Goal: Complete application form: Complete application form

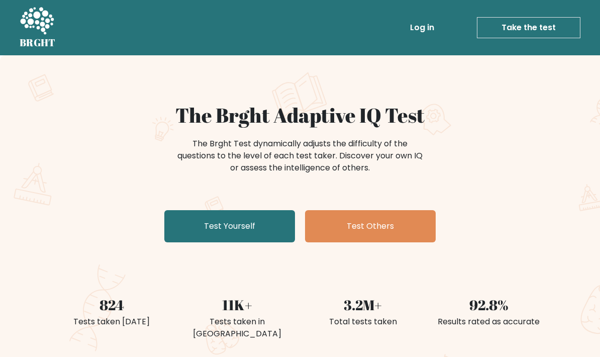
click at [0, 101] on div "The Brght Adaptive IQ Test The Brght Test dynamically adjusts the difficulty of…" at bounding box center [300, 210] width 600 height 311
click at [214, 241] on link "Test Yourself" at bounding box center [229, 226] width 131 height 32
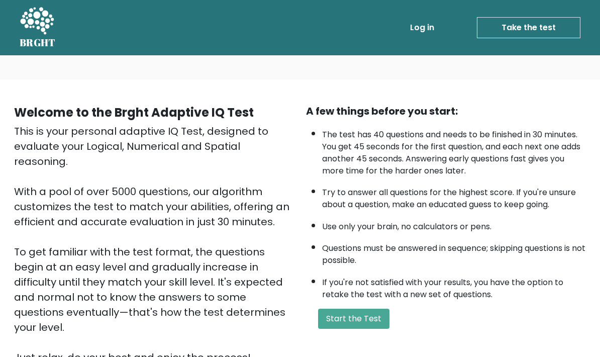
click at [366, 329] on button "Start the Test" at bounding box center [353, 319] width 71 height 20
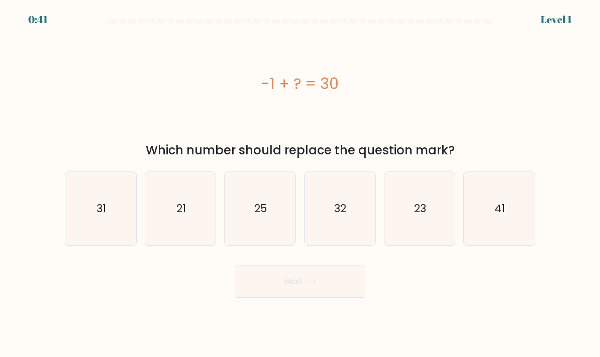
click at [85, 215] on icon "31" at bounding box center [100, 208] width 71 height 71
click at [300, 183] on input "a. 31" at bounding box center [300, 180] width 1 height 5
radio input "true"
click at [338, 297] on button "Next" at bounding box center [300, 281] width 131 height 32
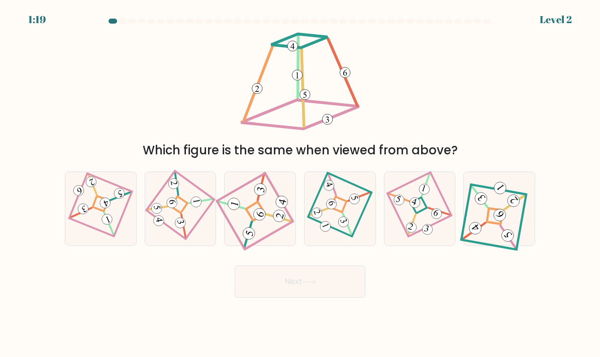
click at [423, 236] on icon at bounding box center [420, 208] width 50 height 59
click at [301, 183] on input "e." at bounding box center [300, 180] width 1 height 5
radio input "true"
click at [327, 295] on button "Next" at bounding box center [300, 281] width 131 height 32
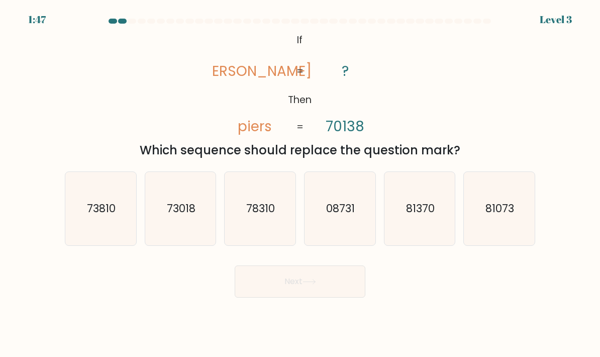
click at [171, 216] on text "73018" at bounding box center [181, 208] width 29 height 15
click at [300, 183] on input "b. 73018" at bounding box center [300, 180] width 1 height 5
radio input "true"
click at [340, 298] on button "Next" at bounding box center [300, 281] width 131 height 32
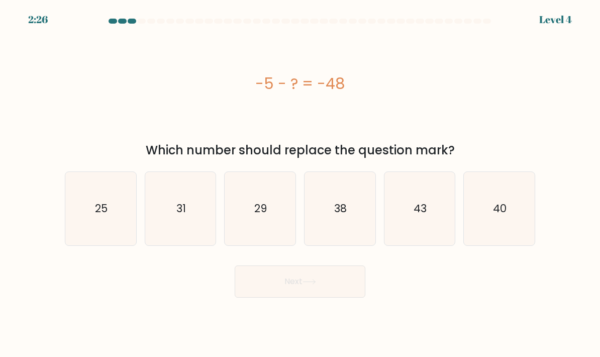
click at [408, 237] on icon "43" at bounding box center [419, 208] width 71 height 71
click at [301, 183] on input "e. 43" at bounding box center [300, 180] width 1 height 5
radio input "true"
click at [328, 298] on button "Next" at bounding box center [300, 281] width 131 height 32
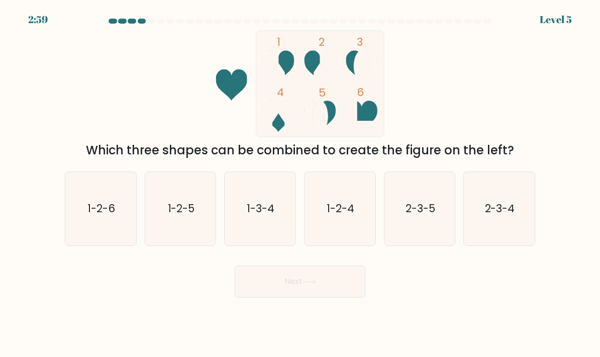
click at [329, 237] on icon "1-2-4" at bounding box center [340, 208] width 71 height 71
click at [301, 183] on input "d. 1-2-4" at bounding box center [300, 180] width 1 height 5
radio input "true"
click at [310, 298] on button "Next" at bounding box center [300, 281] width 131 height 32
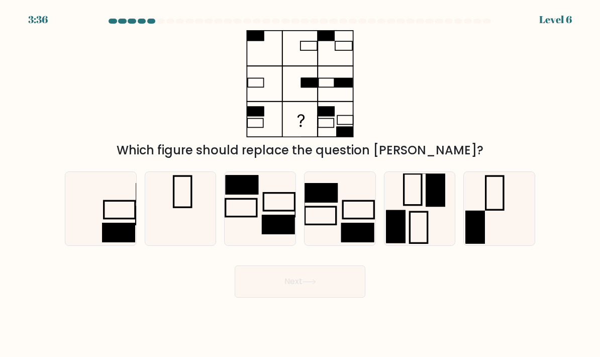
click at [109, 219] on icon at bounding box center [100, 208] width 71 height 71
click at [300, 183] on input "a." at bounding box center [300, 180] width 1 height 5
radio input "true"
click at [323, 298] on button "Next" at bounding box center [300, 281] width 131 height 32
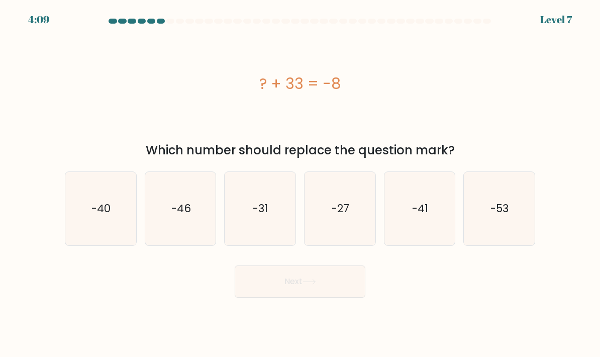
click at [421, 216] on text "-41" at bounding box center [420, 208] width 16 height 15
click at [301, 183] on input "e. -41" at bounding box center [300, 180] width 1 height 5
radio input "true"
click at [310, 298] on button "Next" at bounding box center [300, 281] width 131 height 32
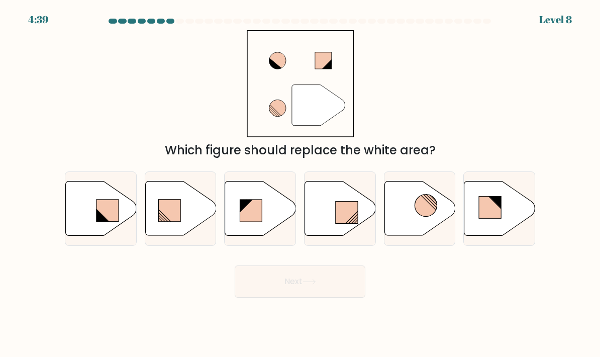
click at [354, 223] on rect at bounding box center [347, 213] width 22 height 22
click at [301, 183] on input "d." at bounding box center [300, 180] width 1 height 5
radio input "true"
click at [322, 298] on button "Next" at bounding box center [300, 281] width 131 height 32
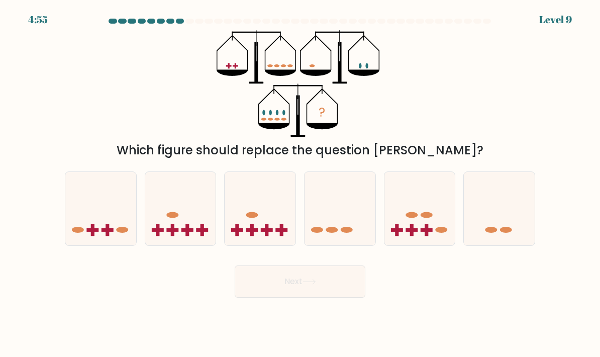
click at [83, 225] on icon at bounding box center [100, 208] width 71 height 59
click at [300, 183] on input "a." at bounding box center [300, 180] width 1 height 5
radio input "true"
click at [339, 298] on button "Next" at bounding box center [300, 281] width 131 height 32
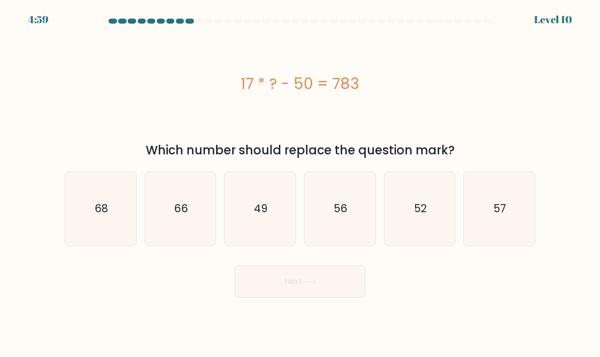
click at [252, 227] on icon "49" at bounding box center [260, 208] width 71 height 71
click at [300, 183] on input "c. 49" at bounding box center [300, 180] width 1 height 5
radio input "true"
click at [334, 298] on button "Next" at bounding box center [300, 281] width 131 height 32
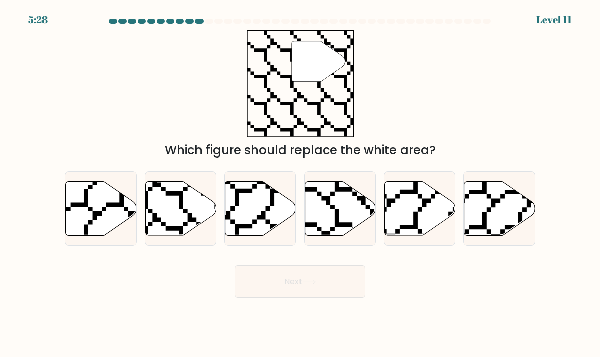
click at [182, 219] on icon at bounding box center [157, 237] width 142 height 141
click at [300, 183] on input "b." at bounding box center [300, 180] width 1 height 5
radio input "true"
click at [334, 298] on button "Next" at bounding box center [300, 281] width 131 height 32
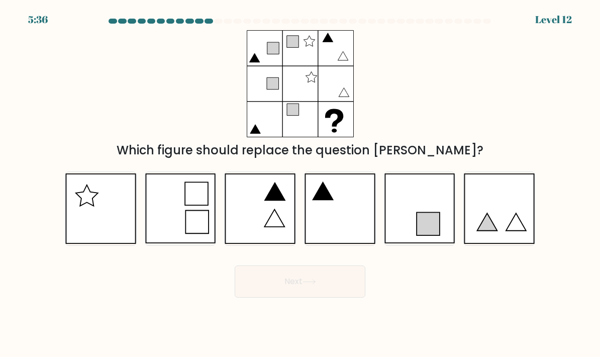
click at [88, 202] on icon at bounding box center [100, 208] width 71 height 70
click at [300, 183] on input "a." at bounding box center [300, 180] width 1 height 5
radio input "true"
click at [329, 296] on button "Next" at bounding box center [300, 281] width 131 height 32
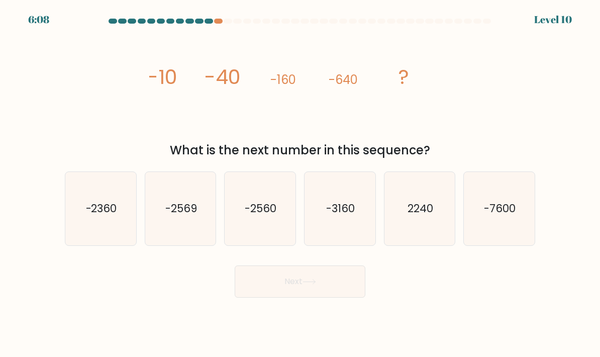
click at [231, 225] on icon "-2560" at bounding box center [260, 208] width 71 height 71
click at [300, 183] on input "c. -2560" at bounding box center [300, 180] width 1 height 5
radio input "true"
click at [333, 294] on button "Next" at bounding box center [300, 281] width 131 height 32
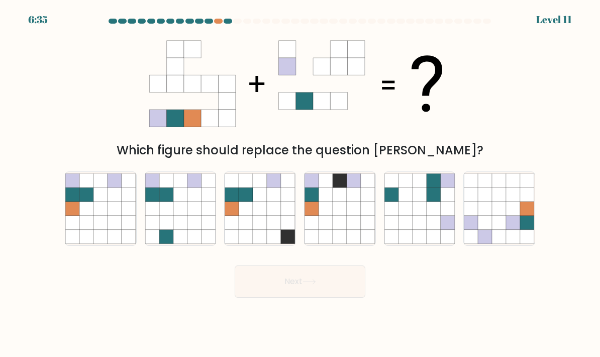
click at [81, 230] on icon at bounding box center [86, 223] width 14 height 14
click at [300, 183] on input "a." at bounding box center [300, 180] width 1 height 5
radio input "true"
click at [325, 298] on button "Next" at bounding box center [300, 281] width 131 height 32
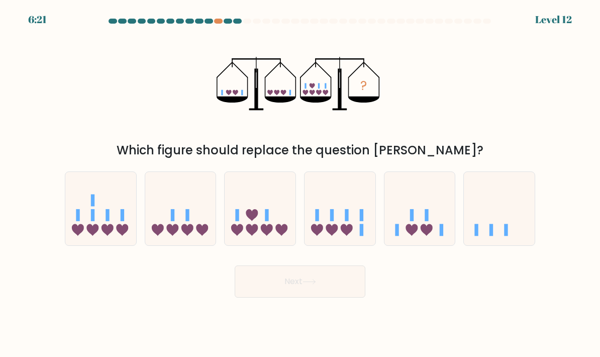
click at [339, 238] on icon at bounding box center [340, 208] width 71 height 59
click at [301, 183] on input "d." at bounding box center [300, 180] width 1 height 5
radio input "true"
click at [325, 297] on button "Next" at bounding box center [300, 281] width 131 height 32
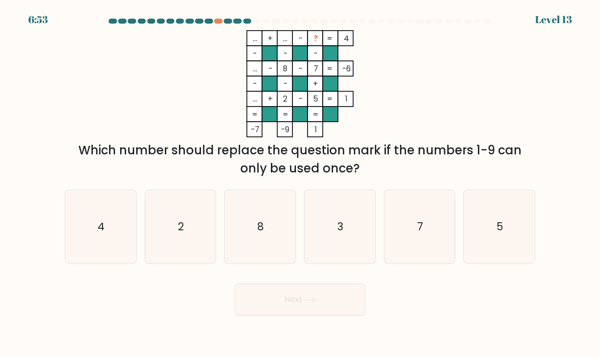
click at [349, 247] on icon "3" at bounding box center [340, 226] width 71 height 71
click at [301, 183] on input "d. 3" at bounding box center [300, 180] width 1 height 5
radio input "true"
click at [312, 316] on button "Next" at bounding box center [300, 299] width 131 height 32
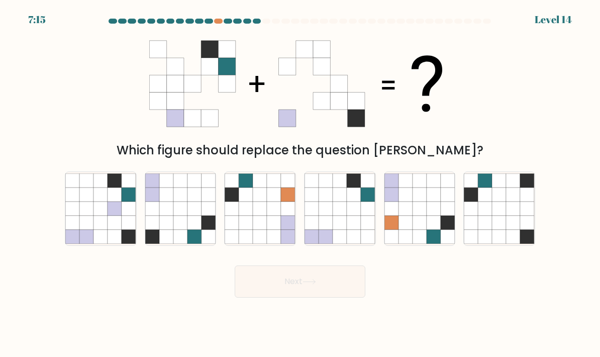
click at [192, 230] on icon at bounding box center [194, 223] width 14 height 14
click at [300, 183] on input "b." at bounding box center [300, 180] width 1 height 5
radio input "true"
click at [330, 298] on button "Next" at bounding box center [300, 281] width 131 height 32
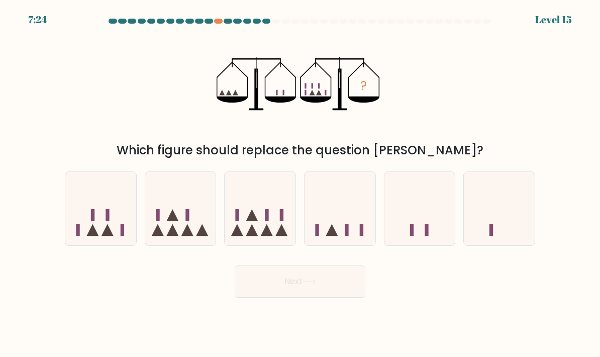
click at [181, 234] on icon at bounding box center [180, 208] width 71 height 59
click at [300, 183] on input "b." at bounding box center [300, 180] width 1 height 5
radio input "true"
click at [315, 284] on icon at bounding box center [310, 282] width 14 height 6
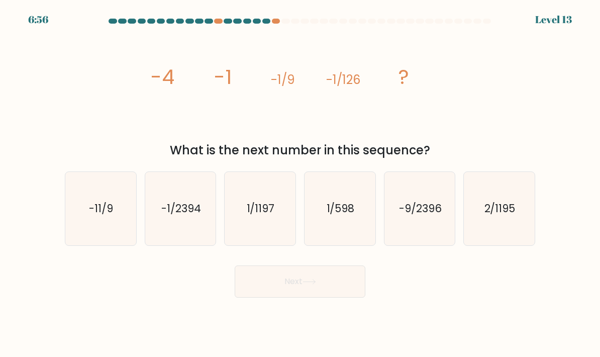
click at [169, 216] on text "-1/2394" at bounding box center [181, 208] width 40 height 15
click at [300, 183] on input "b. -1/2394" at bounding box center [300, 180] width 1 height 5
radio input "true"
click at [328, 290] on button "Next" at bounding box center [300, 281] width 131 height 32
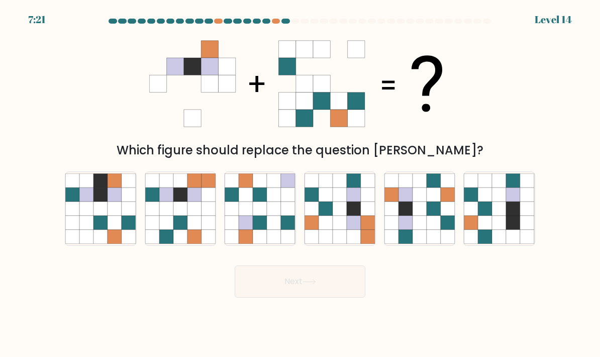
click at [422, 216] on icon at bounding box center [420, 209] width 14 height 14
click at [301, 183] on input "e." at bounding box center [300, 180] width 1 height 5
radio input "true"
click at [338, 298] on button "Next" at bounding box center [300, 281] width 131 height 32
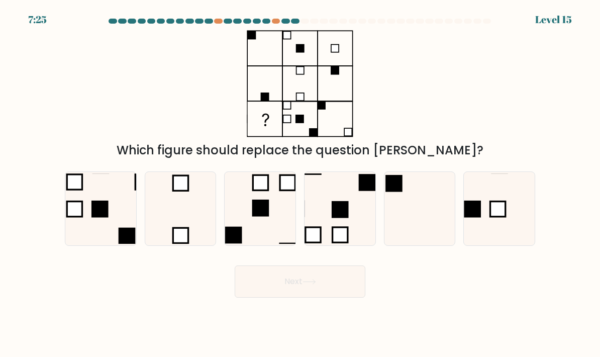
click at [512, 211] on icon at bounding box center [499, 208] width 71 height 71
click at [301, 183] on input "f." at bounding box center [300, 180] width 1 height 5
radio input "true"
click at [347, 293] on button "Next" at bounding box center [300, 281] width 131 height 32
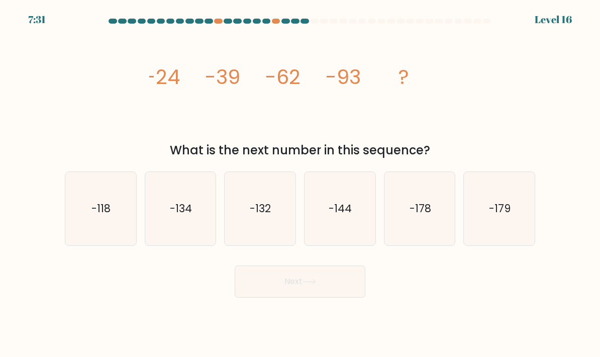
click at [242, 215] on icon "-132" at bounding box center [260, 208] width 71 height 71
click at [300, 183] on input "c. -132" at bounding box center [300, 180] width 1 height 5
radio input "true"
click at [260, 298] on button "Next" at bounding box center [300, 281] width 131 height 32
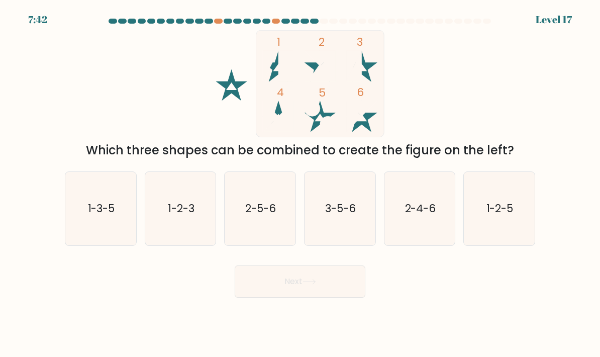
click at [423, 216] on text "2-4-6" at bounding box center [420, 208] width 31 height 15
click at [301, 183] on input "e. 2-4-6" at bounding box center [300, 180] width 1 height 5
radio input "true"
click at [321, 298] on button "Next" at bounding box center [300, 281] width 131 height 32
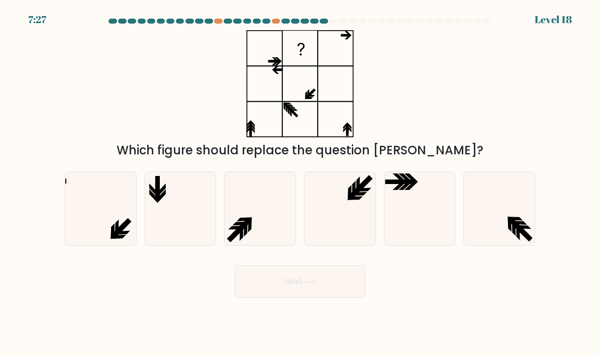
click at [488, 318] on body "7:27 Level 18" at bounding box center [300, 178] width 600 height 357
click at [255, 218] on icon at bounding box center [260, 208] width 71 height 71
click at [300, 183] on input "c." at bounding box center [300, 180] width 1 height 5
radio input "true"
click at [271, 296] on button "Next" at bounding box center [300, 281] width 131 height 32
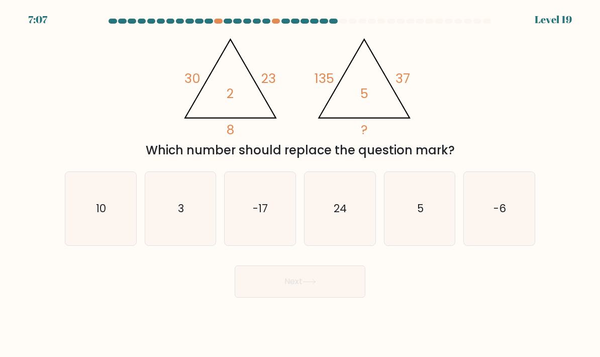
click at [330, 228] on icon "24" at bounding box center [340, 208] width 71 height 71
click at [301, 183] on input "d. 24" at bounding box center [300, 180] width 1 height 5
radio input "true"
click at [242, 297] on button "Next" at bounding box center [300, 281] width 131 height 32
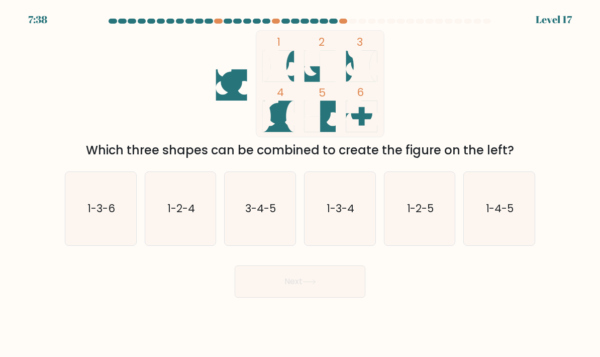
click at [340, 216] on text "1-3-4" at bounding box center [341, 208] width 28 height 15
click at [301, 183] on input "d. 1-3-4" at bounding box center [300, 180] width 1 height 5
radio input "true"
click at [311, 298] on button "Next" at bounding box center [300, 281] width 131 height 32
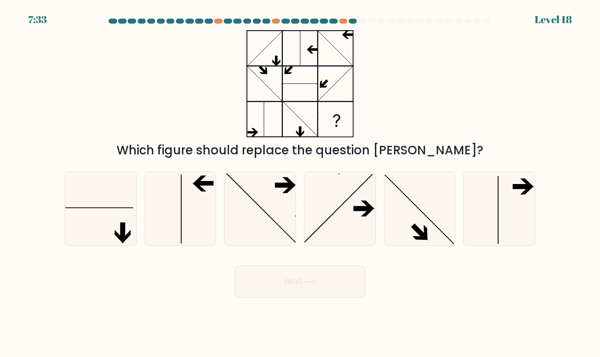
click at [80, 232] on icon at bounding box center [100, 208] width 71 height 71
click at [300, 183] on input "a." at bounding box center [300, 180] width 1 height 5
radio input "true"
click at [327, 298] on button "Next" at bounding box center [300, 281] width 131 height 32
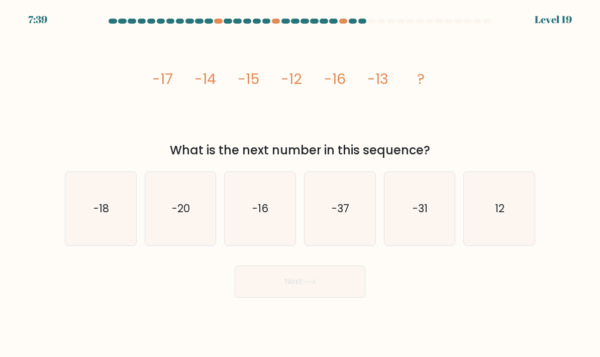
click at [174, 203] on icon "-20" at bounding box center [180, 208] width 71 height 71
click at [300, 183] on input "b. -20" at bounding box center [300, 180] width 1 height 5
radio input "true"
click at [329, 298] on button "Next" at bounding box center [300, 281] width 131 height 32
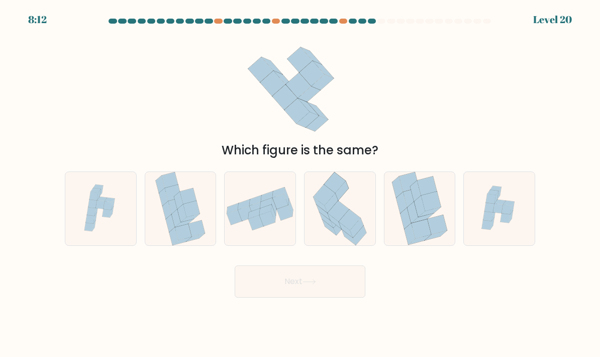
click at [164, 219] on icon at bounding box center [166, 210] width 9 height 18
click at [300, 183] on input "b." at bounding box center [300, 180] width 1 height 5
radio input "true"
click at [331, 298] on button "Next" at bounding box center [300, 281] width 131 height 32
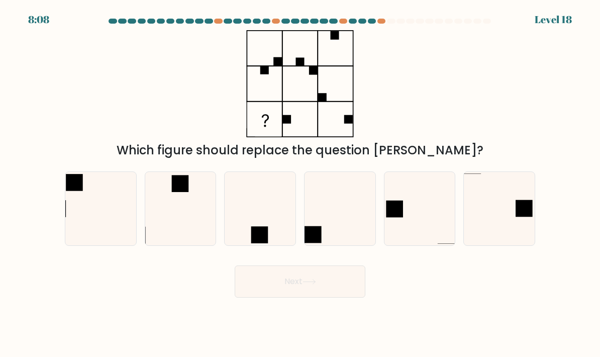
click at [342, 217] on icon at bounding box center [340, 208] width 71 height 71
click at [301, 183] on input "d." at bounding box center [300, 180] width 1 height 5
radio input "true"
click at [319, 298] on button "Next" at bounding box center [300, 281] width 131 height 32
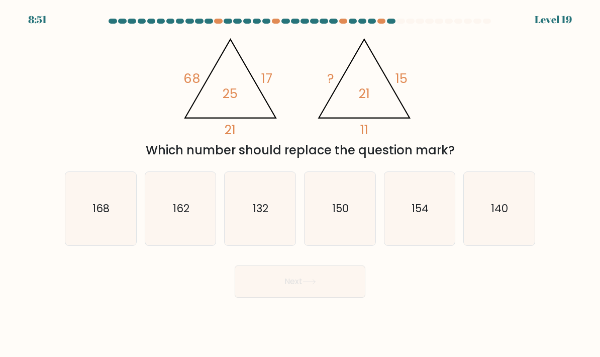
click at [0, 72] on form at bounding box center [300, 158] width 600 height 279
click at [512, 220] on icon "140" at bounding box center [499, 208] width 71 height 71
click at [301, 183] on input "f. 140" at bounding box center [300, 180] width 1 height 5
radio input "true"
click at [331, 298] on button "Next" at bounding box center [300, 281] width 131 height 32
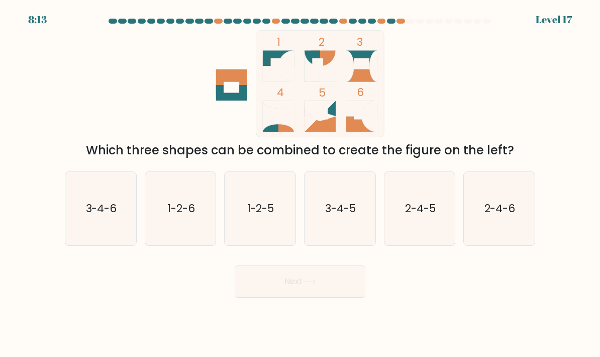
click at [178, 216] on text "1-2-6" at bounding box center [181, 208] width 28 height 15
click at [300, 183] on input "b. 1-2-6" at bounding box center [300, 180] width 1 height 5
radio input "true"
click at [335, 295] on button "Next" at bounding box center [300, 281] width 131 height 32
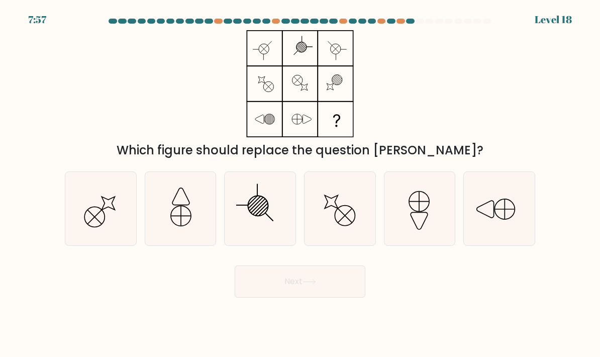
click at [418, 227] on icon at bounding box center [419, 208] width 71 height 71
click at [301, 183] on input "e." at bounding box center [300, 180] width 1 height 5
radio input "true"
click at [305, 284] on icon at bounding box center [310, 282] width 14 height 6
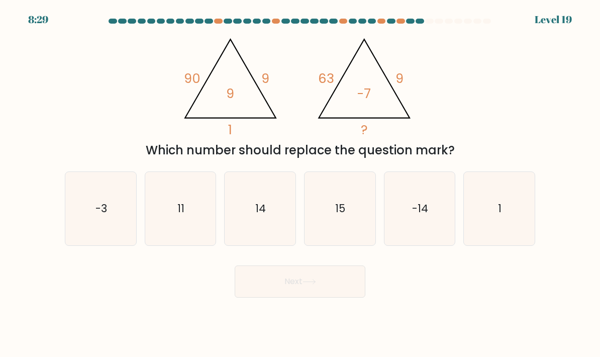
click at [166, 216] on icon "11" at bounding box center [180, 208] width 71 height 71
click at [300, 183] on input "b. 11" at bounding box center [300, 180] width 1 height 5
radio input "true"
click at [309, 298] on button "Next" at bounding box center [300, 281] width 131 height 32
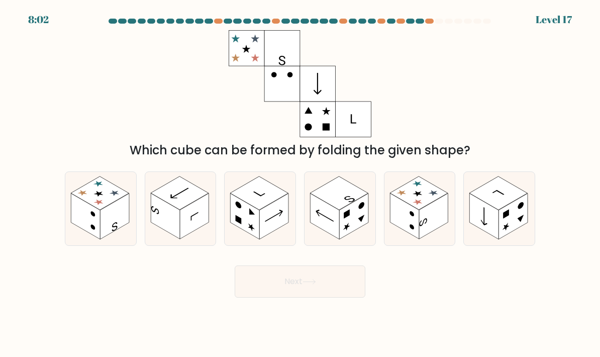
click at [424, 238] on rect at bounding box center [433, 216] width 29 height 46
click at [301, 183] on input "e." at bounding box center [300, 180] width 1 height 5
radio input "true"
click at [319, 289] on button "Next" at bounding box center [300, 281] width 131 height 32
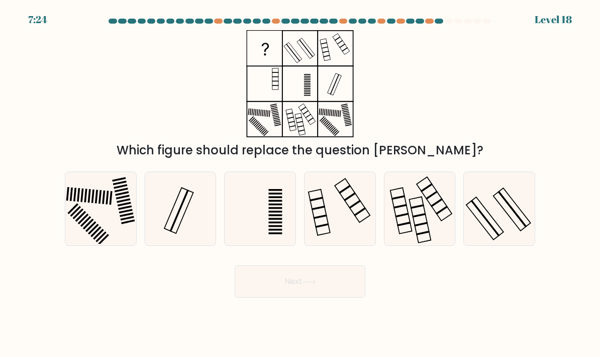
click at [336, 232] on icon at bounding box center [340, 208] width 71 height 71
click at [301, 183] on input "d." at bounding box center [300, 180] width 1 height 5
radio input "true"
click at [316, 298] on button "Next" at bounding box center [300, 281] width 131 height 32
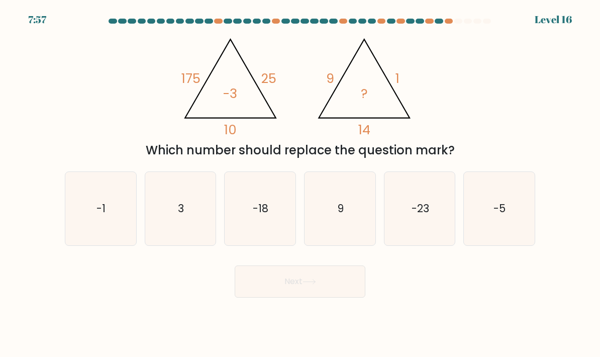
click at [174, 216] on icon "3" at bounding box center [180, 208] width 71 height 71
click at [300, 183] on input "b. 3" at bounding box center [300, 180] width 1 height 5
radio input "true"
click at [310, 298] on button "Next" at bounding box center [300, 281] width 131 height 32
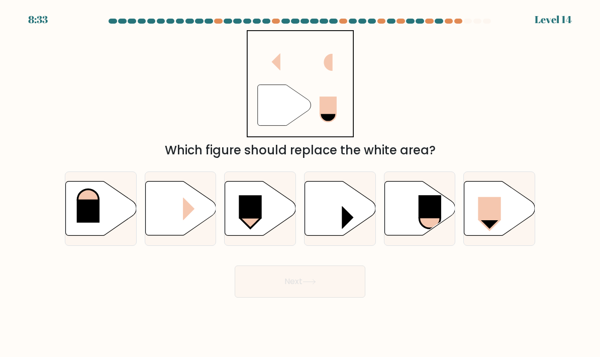
click at [518, 209] on icon at bounding box center [499, 208] width 71 height 54
click at [301, 183] on input "f." at bounding box center [300, 180] width 1 height 5
radio input "true"
click at [325, 286] on button "Next" at bounding box center [300, 281] width 131 height 32
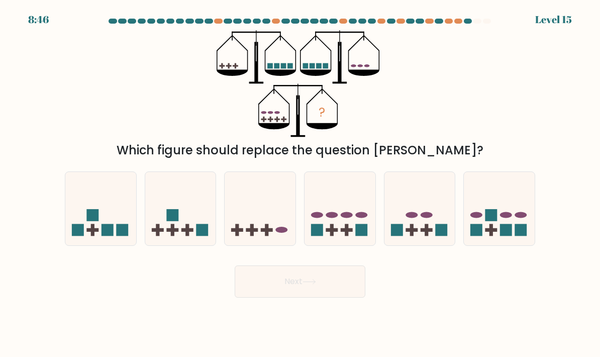
click at [512, 230] on icon at bounding box center [499, 208] width 71 height 59
click at [301, 183] on input "f." at bounding box center [300, 180] width 1 height 5
radio input "true"
click at [329, 298] on button "Next" at bounding box center [300, 281] width 131 height 32
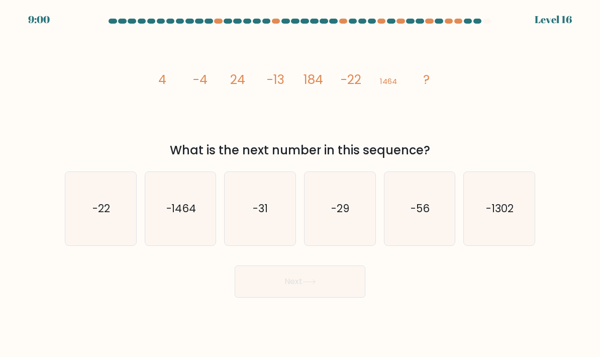
click at [246, 231] on icon "-31" at bounding box center [260, 208] width 71 height 71
click at [300, 183] on input "c. -31" at bounding box center [300, 180] width 1 height 5
radio input "true"
click at [267, 295] on button "Next" at bounding box center [300, 281] width 131 height 32
